Goal: Find specific page/section: Find specific page/section

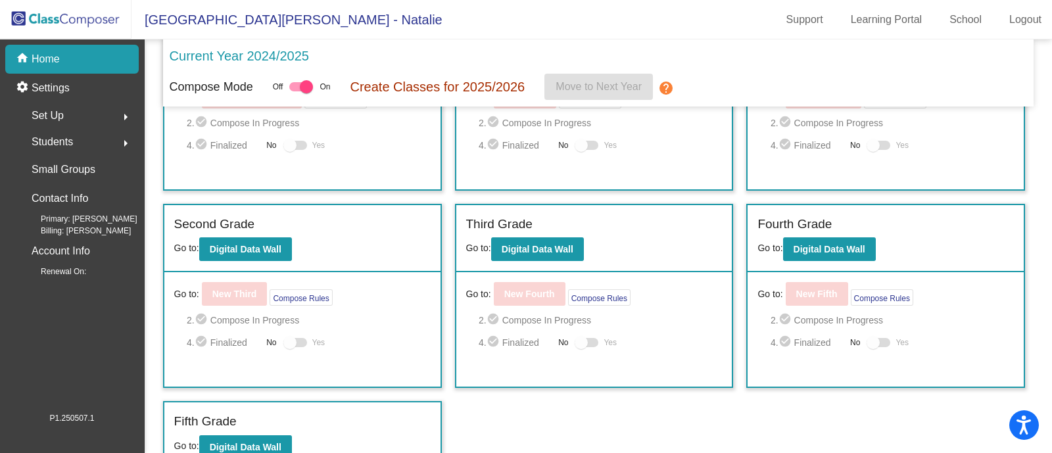
scroll to position [124, 0]
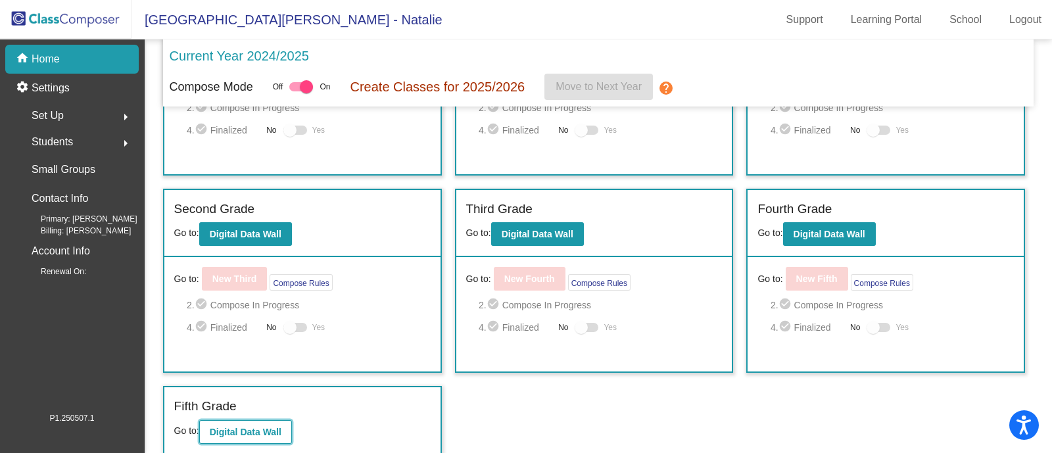
click at [271, 430] on b "Digital Data Wall" at bounding box center [246, 432] width 72 height 11
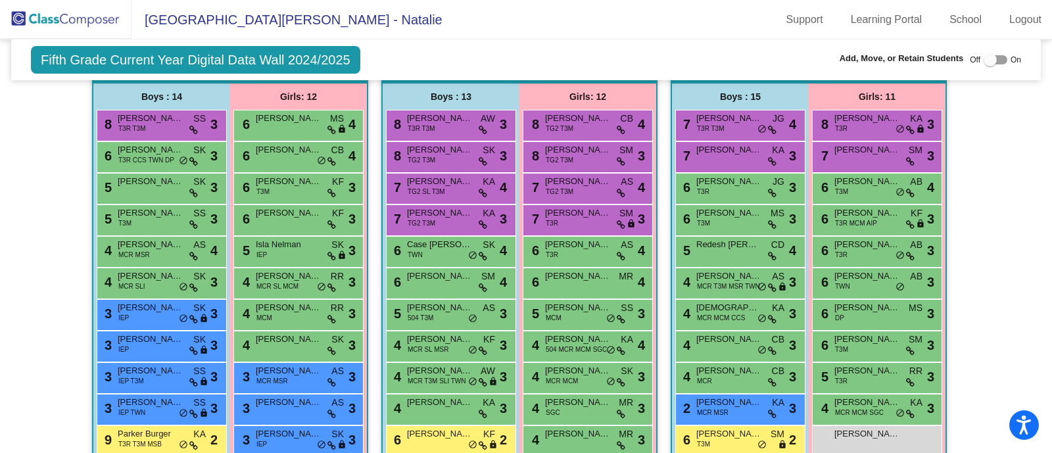
scroll to position [1150, 0]
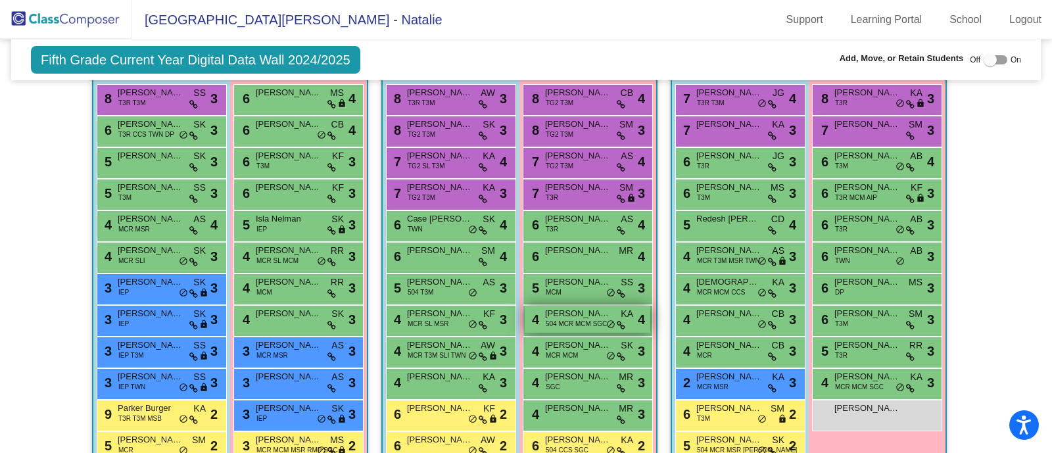
click at [567, 319] on span "504 MCR MCM SGC" at bounding box center [576, 324] width 61 height 10
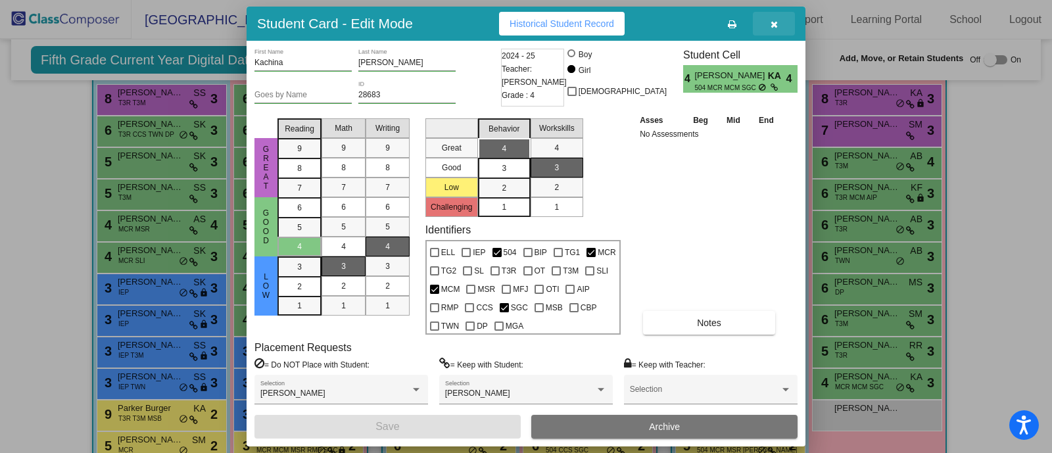
click at [781, 21] on button "button" at bounding box center [774, 24] width 42 height 24
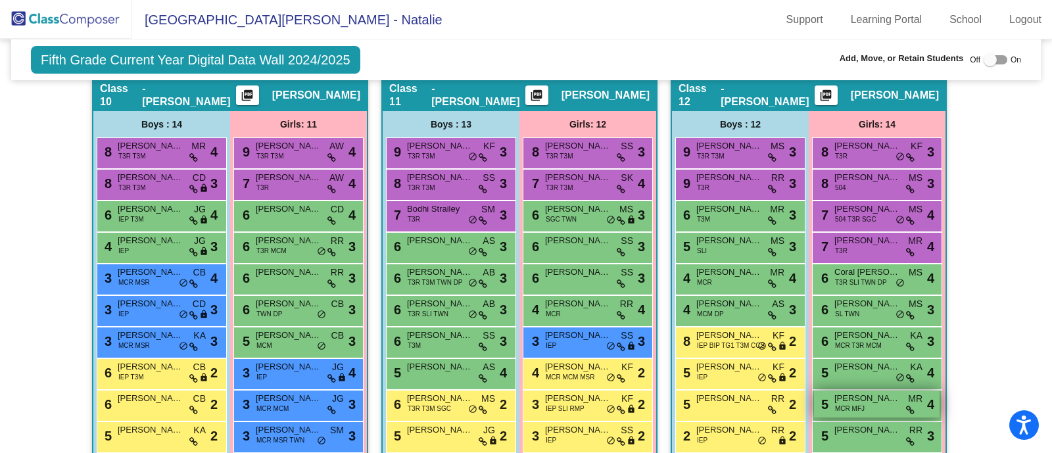
scroll to position [2053, 0]
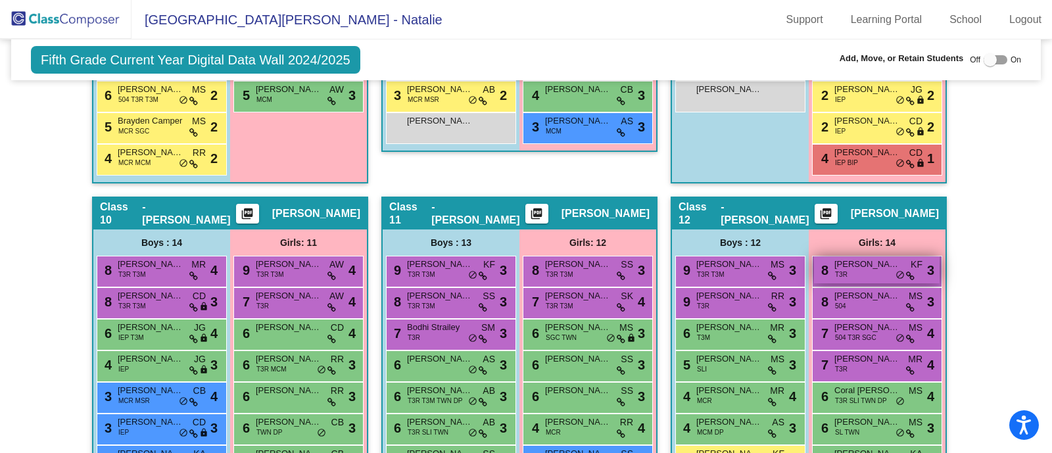
click at [859, 267] on div "8 [PERSON_NAME] T3R KF lock do_not_disturb_alt 3" at bounding box center [877, 269] width 126 height 27
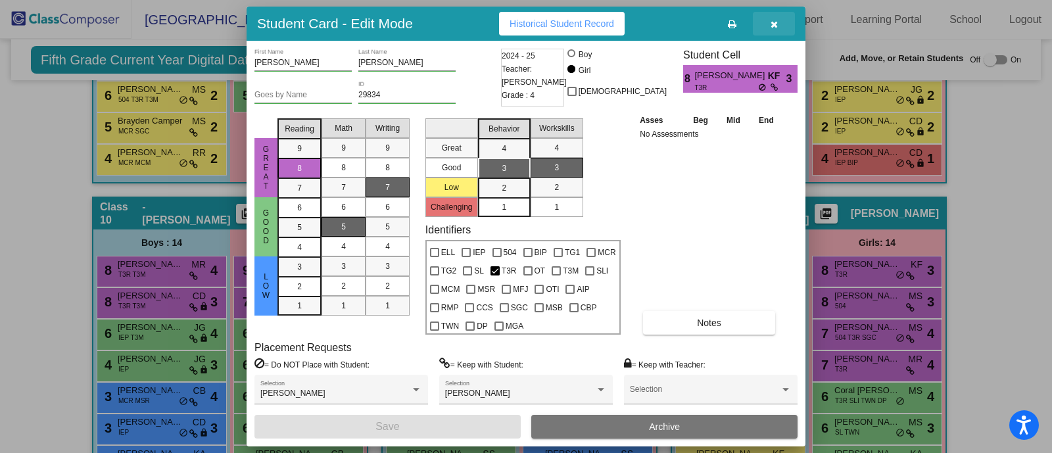
click at [767, 24] on button "button" at bounding box center [774, 24] width 42 height 24
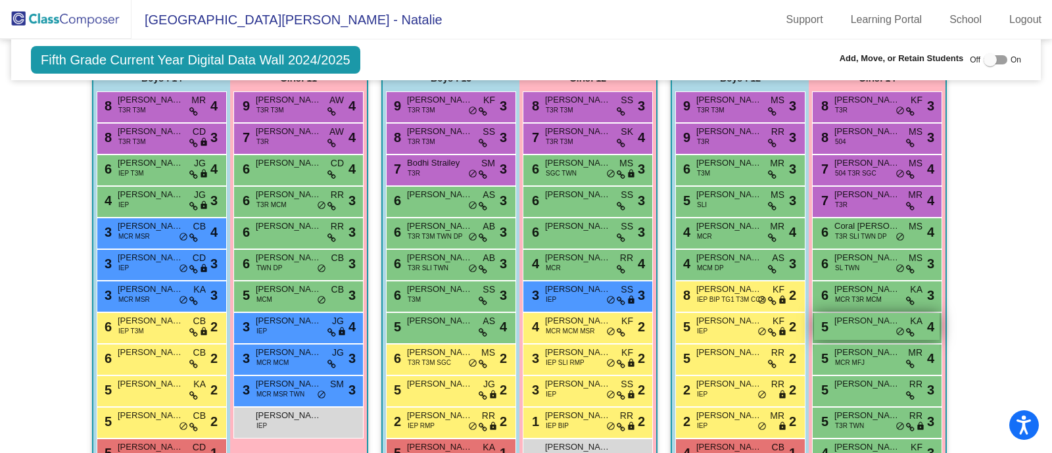
scroll to position [2300, 0]
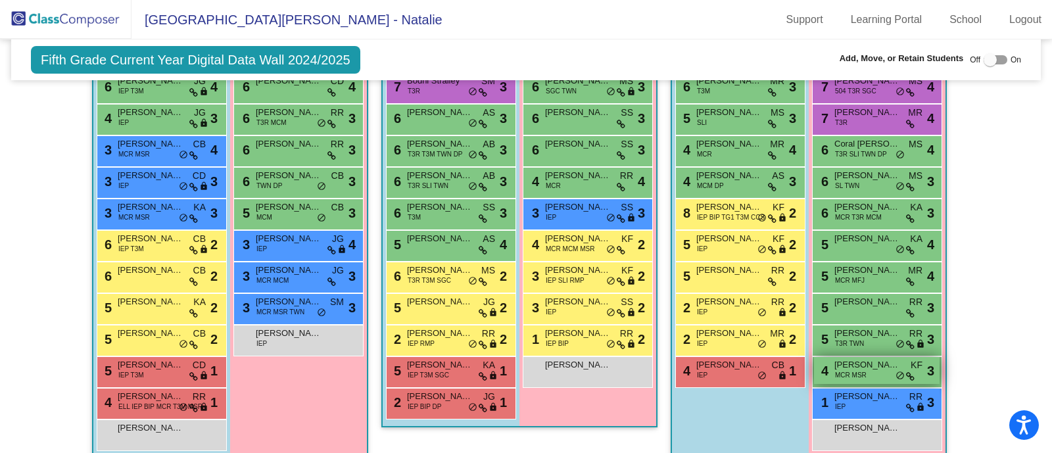
click at [849, 358] on span "[PERSON_NAME]" at bounding box center [867, 364] width 66 height 13
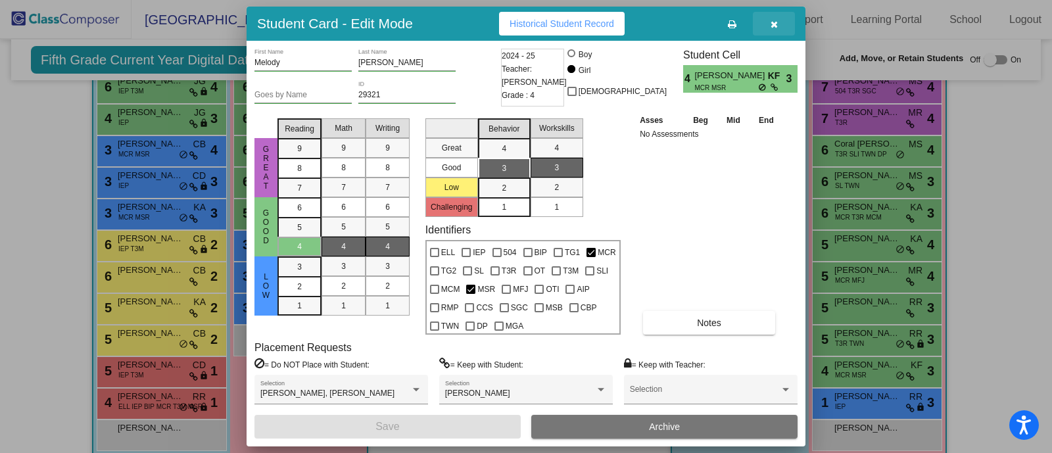
click at [774, 20] on icon "button" at bounding box center [773, 24] width 7 height 9
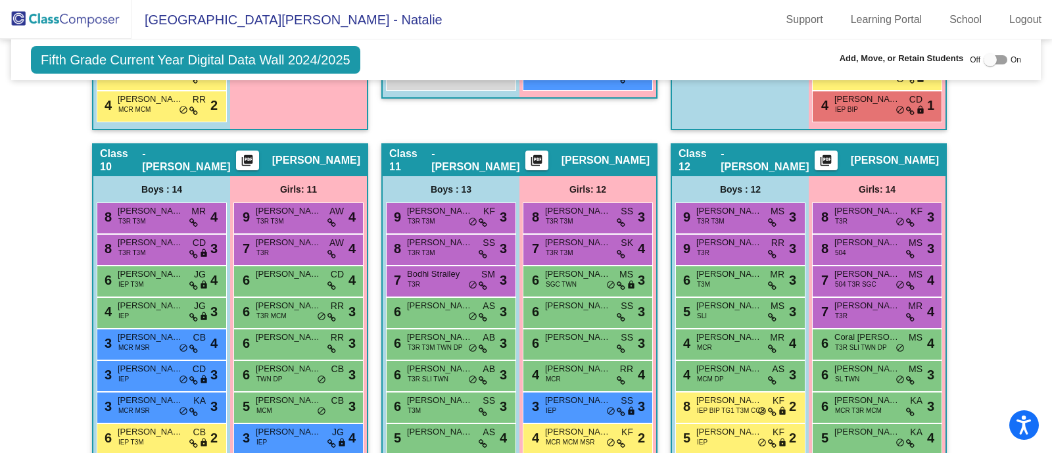
scroll to position [1968, 0]
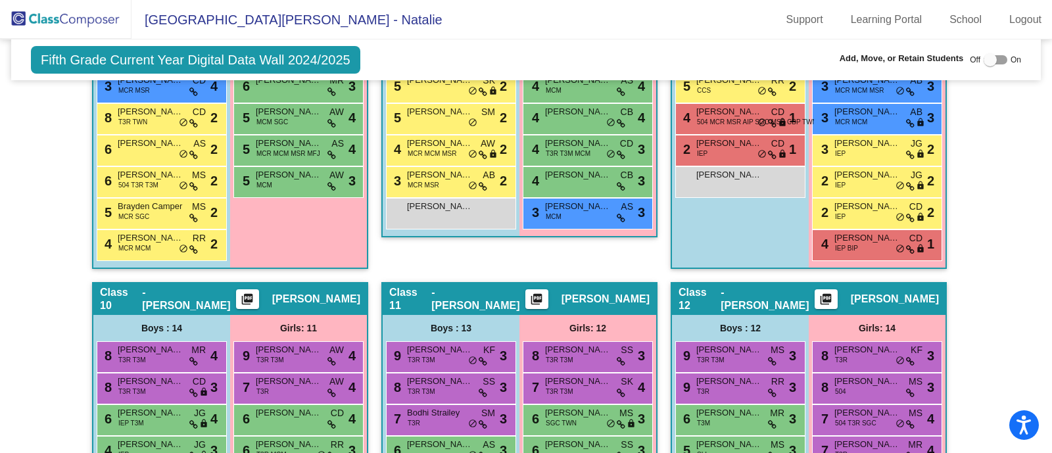
click at [74, 22] on img at bounding box center [65, 19] width 131 height 39
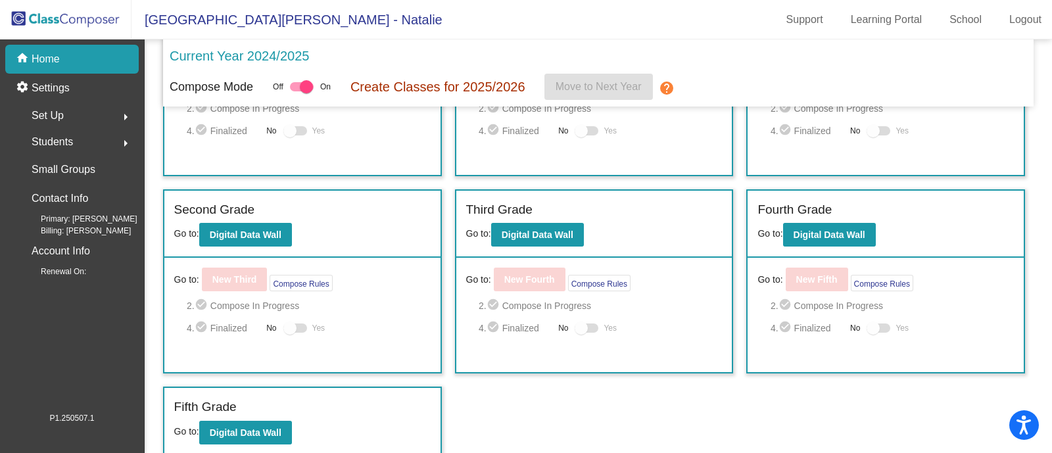
scroll to position [124, 0]
click at [856, 237] on b "Digital Data Wall" at bounding box center [829, 234] width 72 height 11
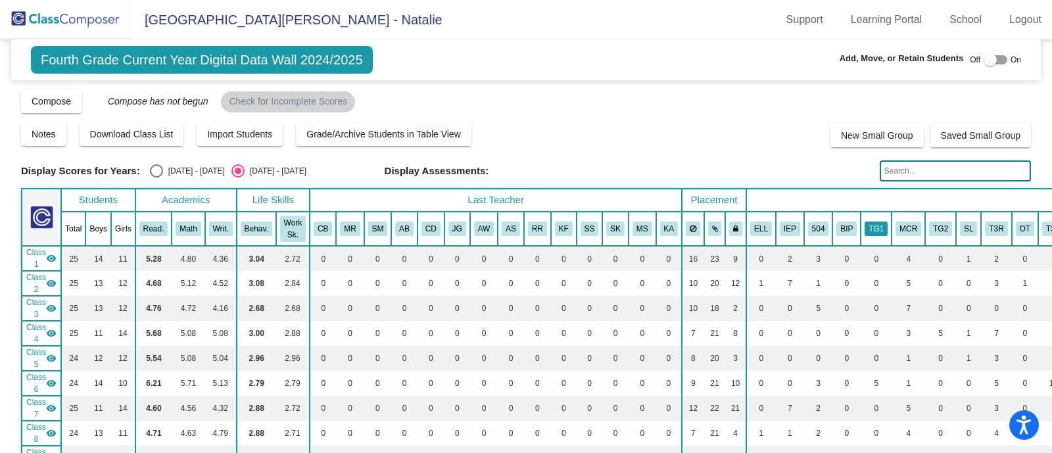
click at [864, 227] on button "TG1" at bounding box center [875, 229] width 23 height 14
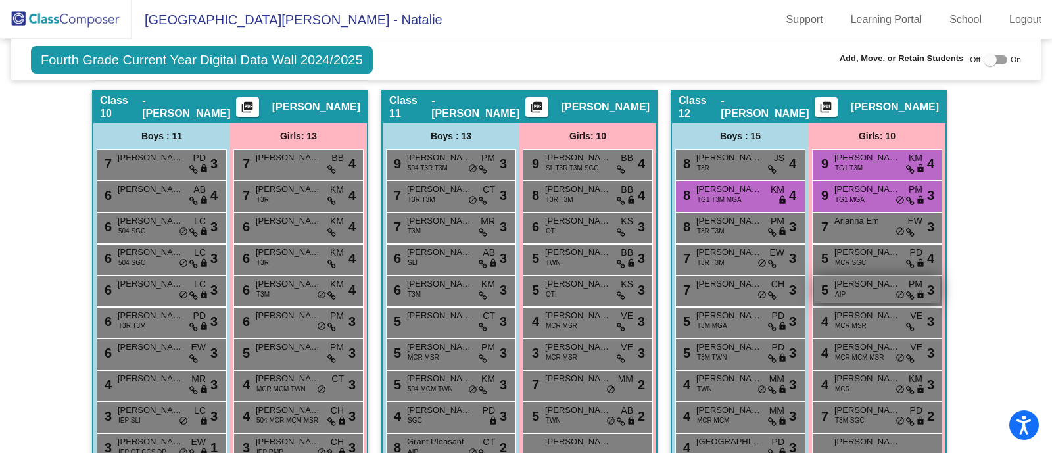
scroll to position [2316, 0]
